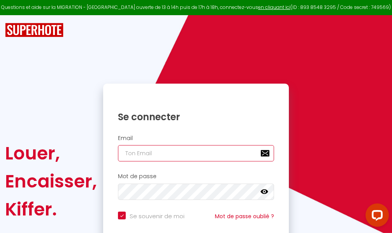
click at [207, 153] on input "email" at bounding box center [196, 153] width 156 height 16
type input "m"
checkbox input "true"
type input "ma"
checkbox input "true"
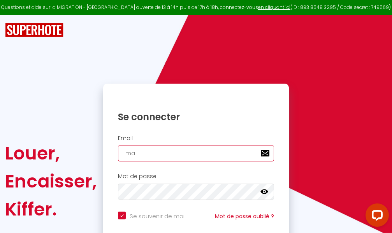
type input "mar"
checkbox input "true"
type input "marc"
checkbox input "true"
type input "marcd"
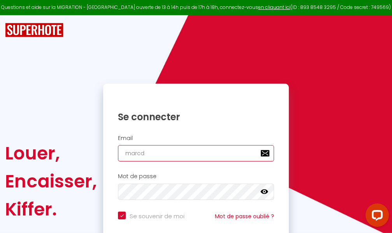
checkbox input "true"
type input "marcdp"
checkbox input "true"
type input "marcdpo"
checkbox input "true"
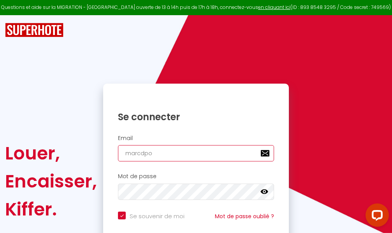
type input "marcdpoz"
checkbox input "true"
type input "marcdpoz."
checkbox input "true"
type input "marcdpoz.l"
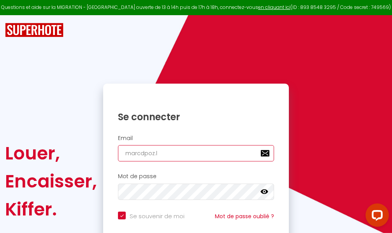
checkbox input "true"
type input "marcdpoz.lo"
checkbox input "true"
type input "marcdpoz.loc"
checkbox input "true"
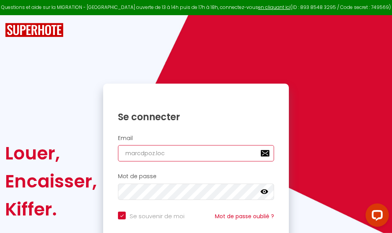
type input "marcdpoz.loca"
checkbox input "true"
type input "marcdpoz.locat"
checkbox input "true"
type input "marcdpoz.locati"
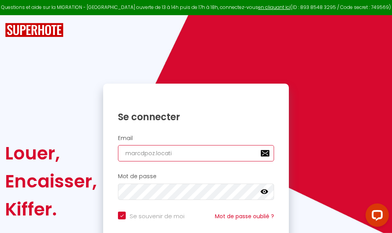
checkbox input "true"
type input "marcdpoz.locatio"
checkbox input "true"
type input "marcdpoz.location"
checkbox input "true"
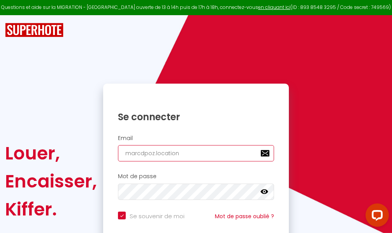
type input "marcdpoz.location@"
checkbox input "true"
type input "marcdpoz.location@g"
checkbox input "true"
type input "marcdpoz.location@gm"
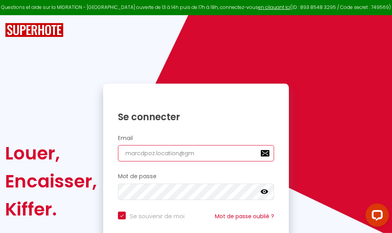
checkbox input "true"
type input "marcdpoz.location@gma"
checkbox input "true"
type input "marcdpoz.location@gmai"
checkbox input "true"
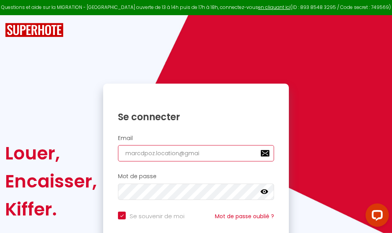
type input "[EMAIL_ADDRESS]"
checkbox input "true"
type input "[EMAIL_ADDRESS]."
checkbox input "true"
type input "marcdpoz.location@gmail.c"
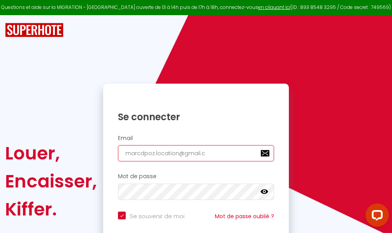
checkbox input "true"
type input "[EMAIL_ADDRESS][DOMAIN_NAME]"
checkbox input "true"
type input "[EMAIL_ADDRESS][DOMAIN_NAME]"
checkbox input "true"
